Goal: Information Seeking & Learning: Learn about a topic

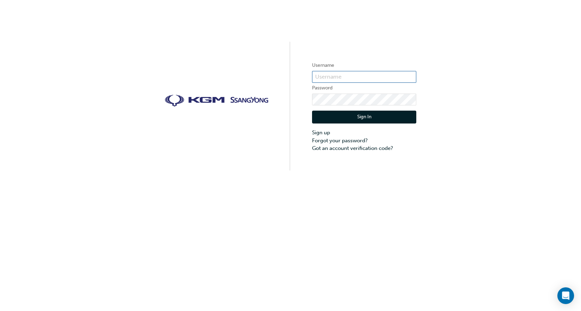
type input "Dave.Anderson"
click at [371, 114] on button "Sign In" at bounding box center [364, 117] width 104 height 13
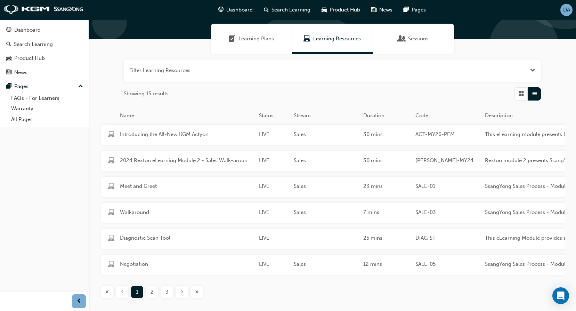
scroll to position [52, 0]
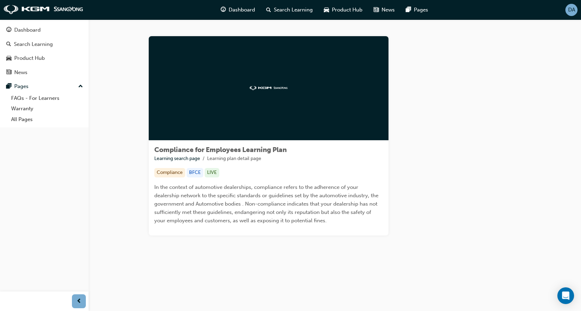
click at [196, 172] on div "BFCE" at bounding box center [195, 172] width 17 height 9
click at [211, 171] on div "LIVE" at bounding box center [212, 172] width 15 height 9
click at [176, 173] on div "Compliance" at bounding box center [169, 172] width 31 height 9
click at [196, 171] on div "BFCE" at bounding box center [195, 172] width 17 height 9
click at [211, 173] on div "LIVE" at bounding box center [212, 172] width 15 height 9
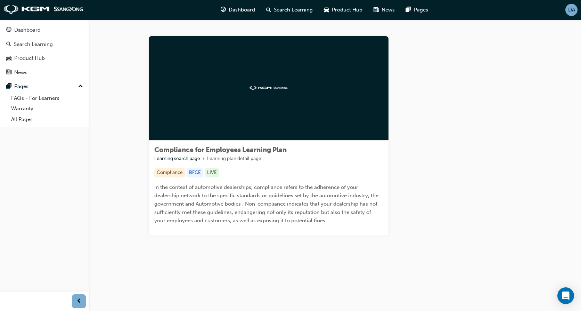
click at [527, 162] on div "Compliance for Employees Learning Plan Learning search page Learning plan detai…" at bounding box center [335, 146] width 395 height 221
click at [215, 173] on div "LIVE" at bounding box center [212, 172] width 15 height 9
click at [307, 94] on div at bounding box center [269, 88] width 240 height 104
